Goal: Transaction & Acquisition: Purchase product/service

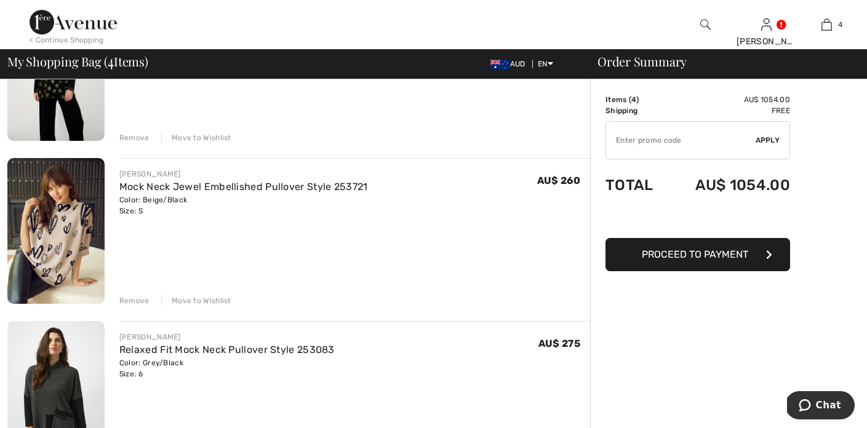
scroll to position [337, 0]
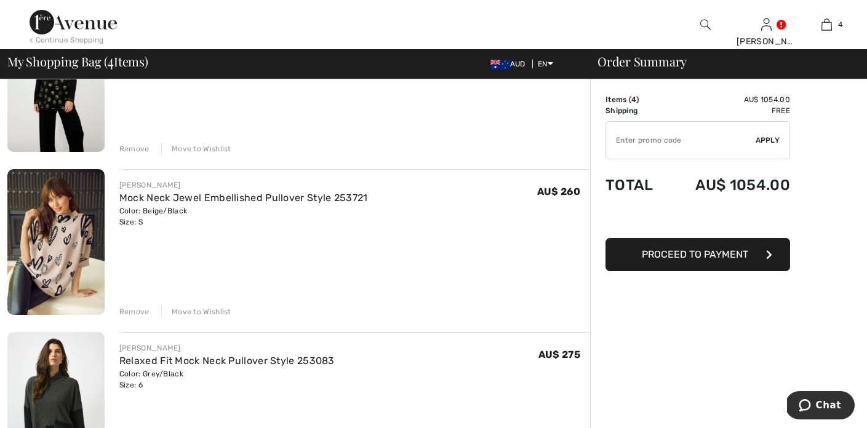
click at [131, 313] on div "Remove" at bounding box center [134, 312] width 30 height 11
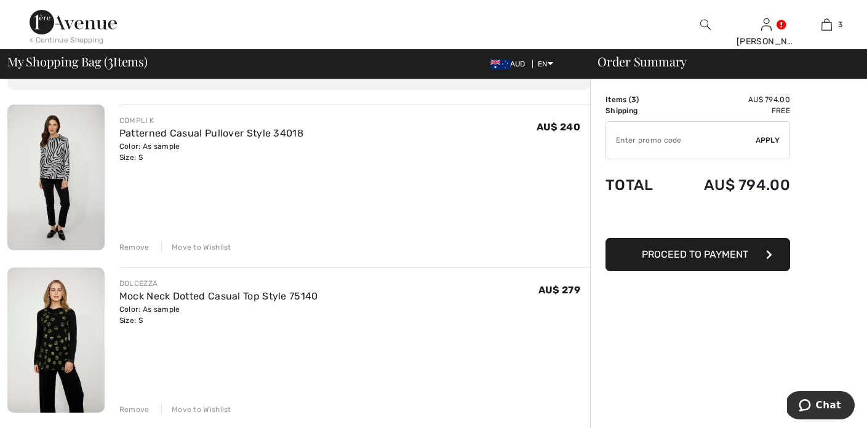
scroll to position [75, 0]
click at [132, 247] on div "Remove" at bounding box center [134, 248] width 30 height 11
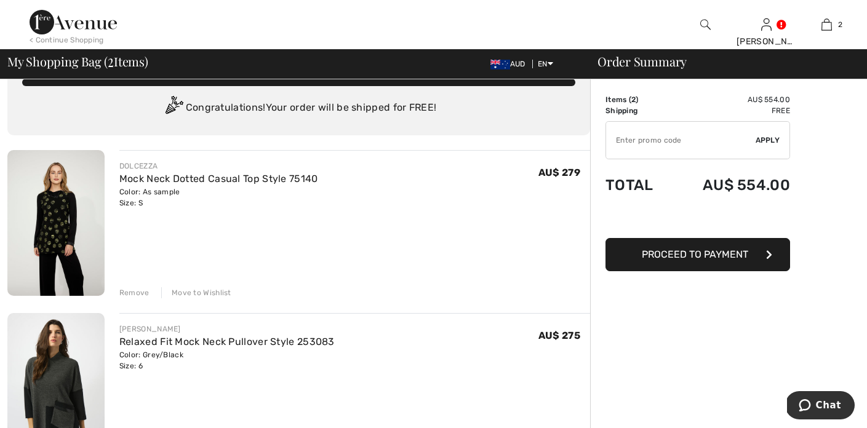
scroll to position [26, 0]
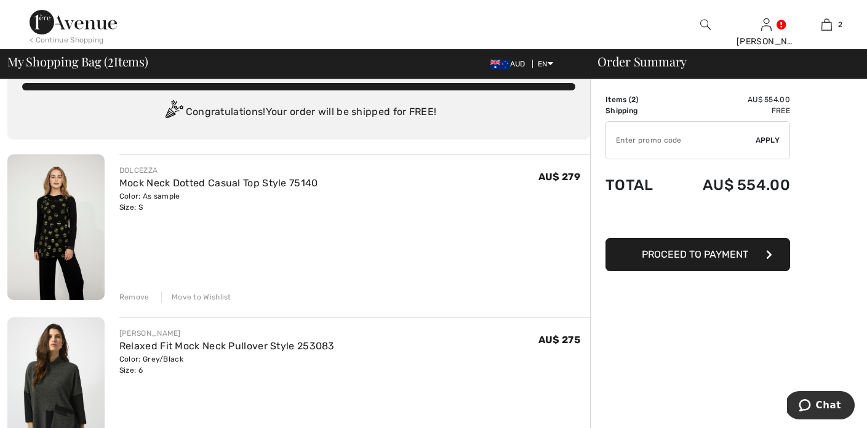
click at [39, 247] on img at bounding box center [55, 228] width 97 height 146
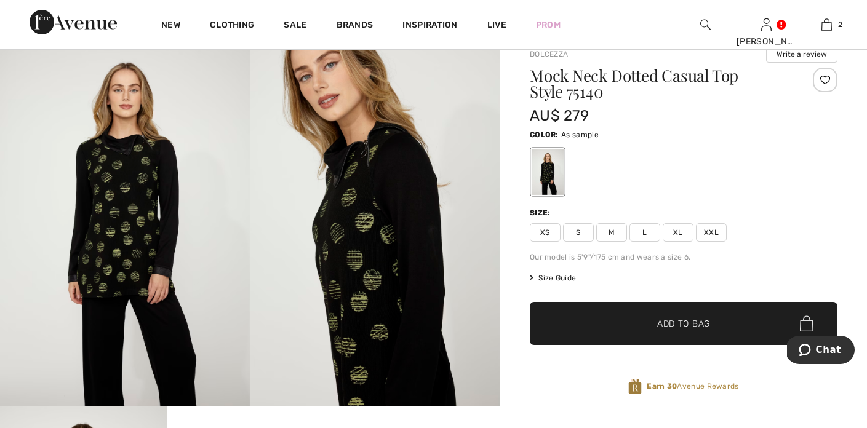
scroll to position [40, 0]
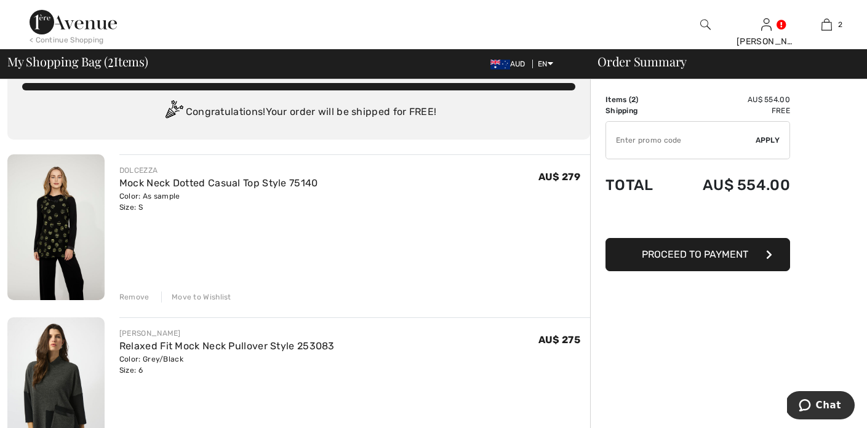
click at [47, 363] on img at bounding box center [55, 390] width 97 height 145
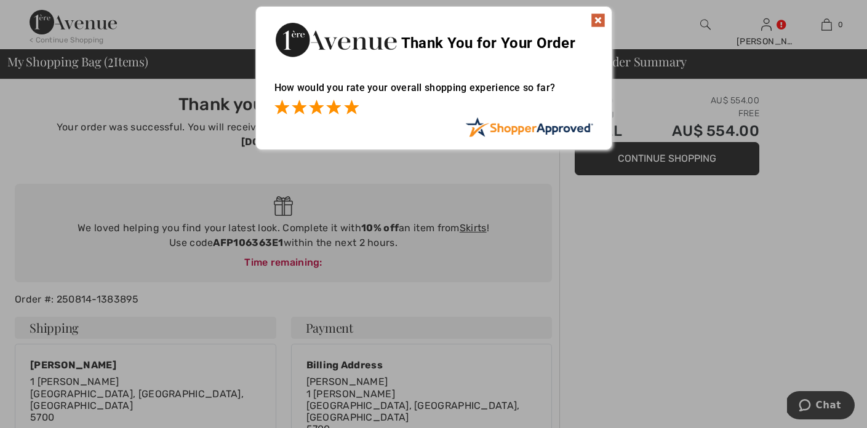
click at [349, 106] on span at bounding box center [351, 107] width 15 height 15
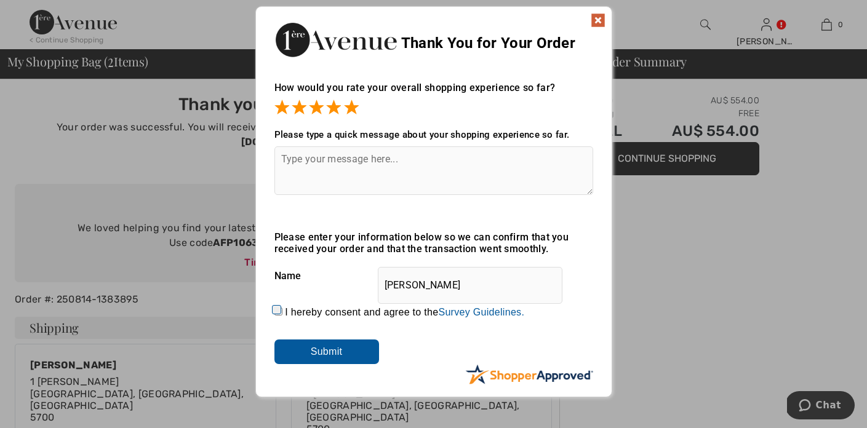
click at [337, 168] on textarea at bounding box center [434, 171] width 319 height 49
type textarea "I"
type textarea "Great presentation of the garmets"
click at [275, 308] on input "I hereby consent and agree to the By submitting a review, you grant permission …" at bounding box center [279, 312] width 8 height 8
checkbox input "true"
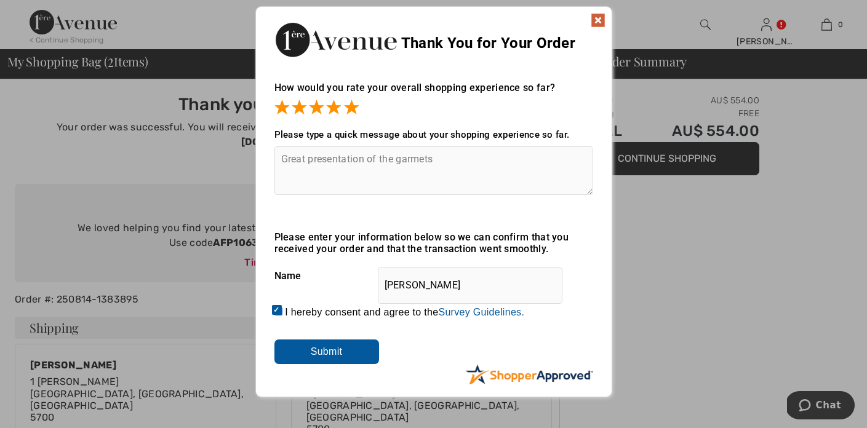
click at [313, 356] on input "Submit" at bounding box center [327, 352] width 105 height 25
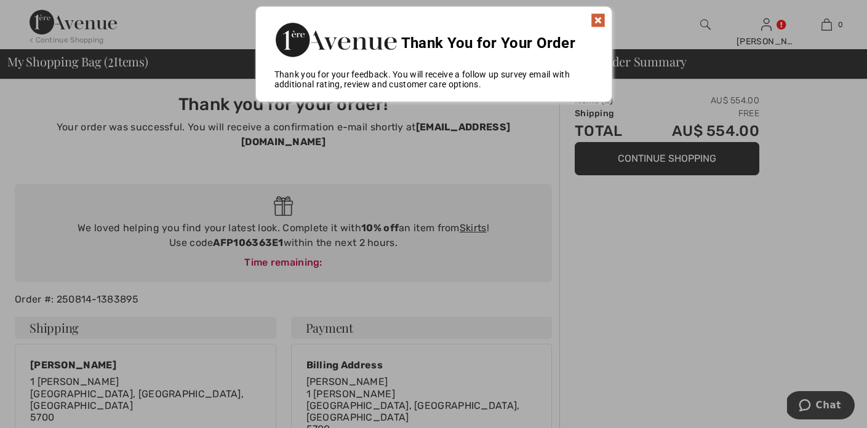
click at [598, 20] on img at bounding box center [598, 20] width 15 height 15
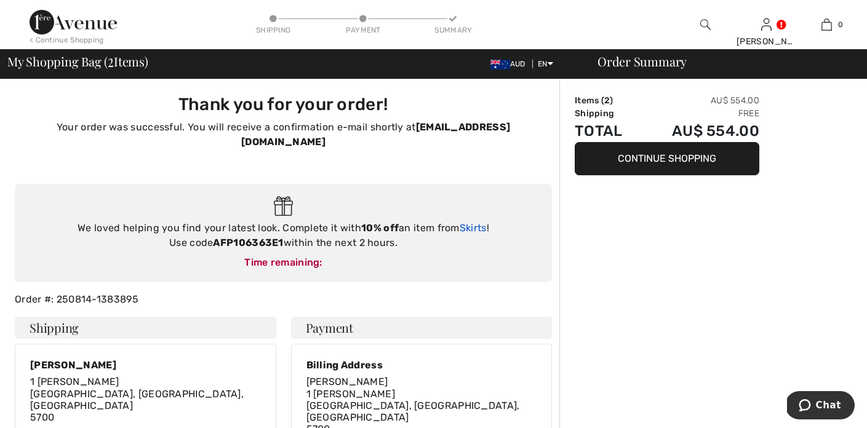
click at [468, 222] on link "Skirts" at bounding box center [473, 228] width 27 height 12
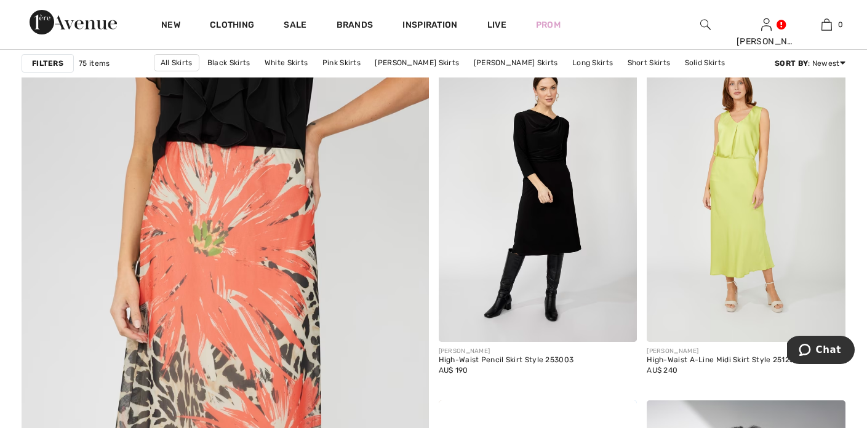
scroll to position [2886, 0]
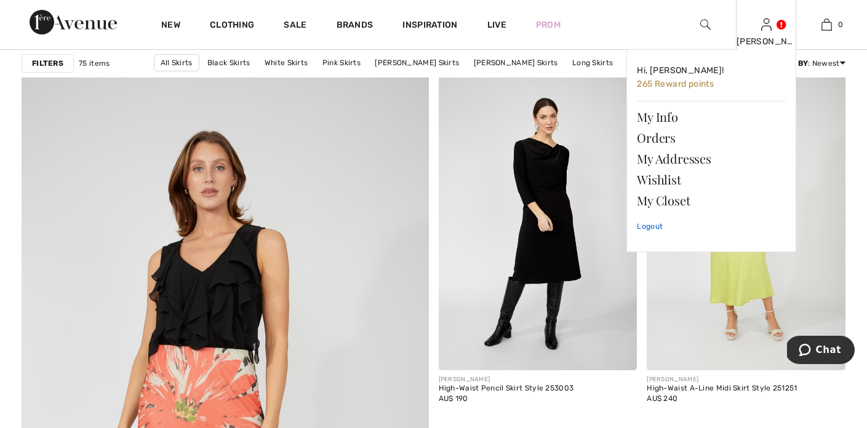
click at [656, 225] on link "Logout" at bounding box center [711, 226] width 149 height 31
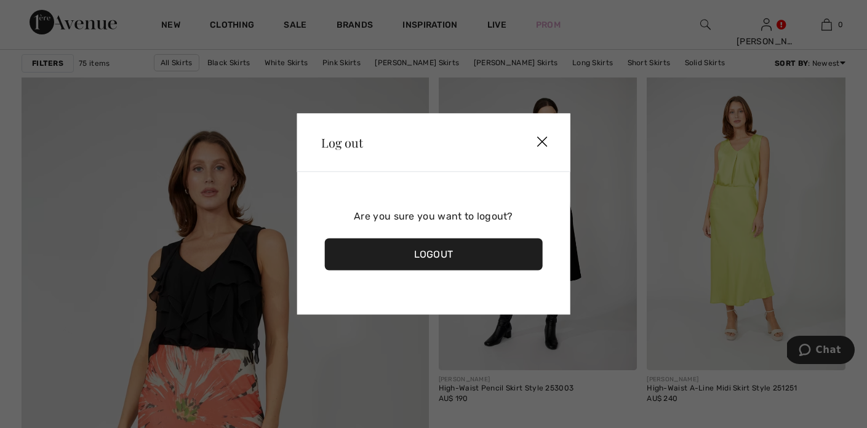
click at [423, 261] on div "Logout" at bounding box center [433, 255] width 219 height 32
